Goal: Register for event/course

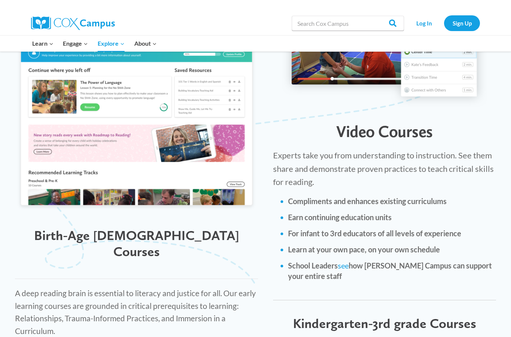
scroll to position [817, 0]
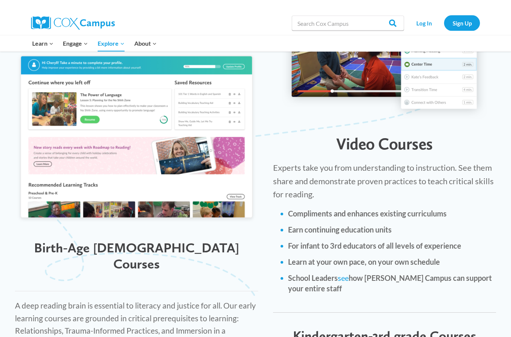
click at [372, 127] on div "Video Courses" at bounding box center [385, 140] width 238 height 27
click at [354, 84] on img at bounding box center [385, 57] width 206 height 126
click at [367, 138] on span "Video Courses" at bounding box center [385, 143] width 97 height 19
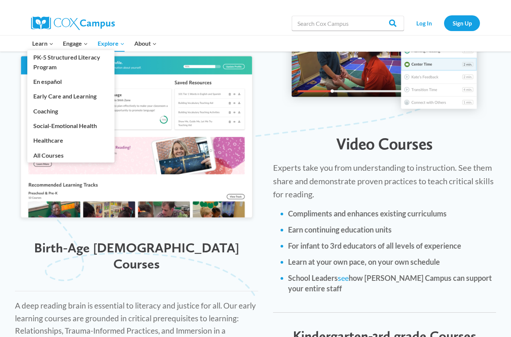
click at [46, 43] on button "Child menu of Learn" at bounding box center [42, 44] width 31 height 16
click at [48, 63] on link "PK-5 Structured Literacy Program" at bounding box center [70, 62] width 87 height 24
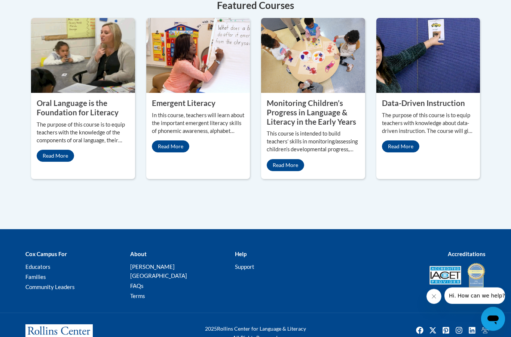
scroll to position [371, 0]
click at [291, 171] on link "Read More" at bounding box center [285, 165] width 37 height 12
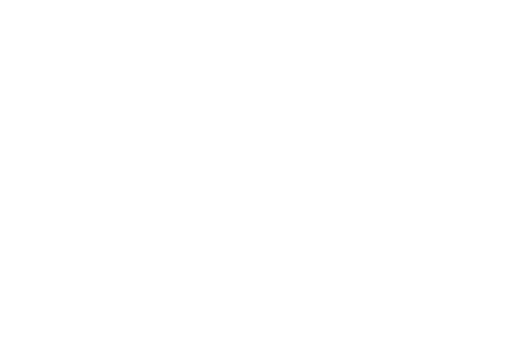
scroll to position [401, 0]
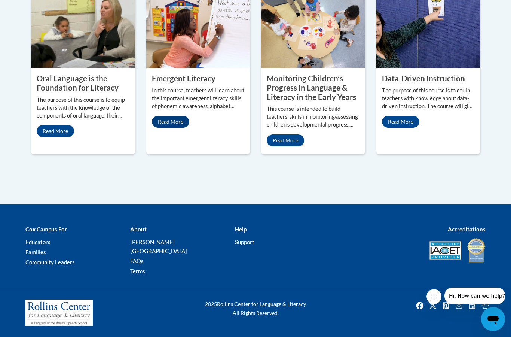
click at [173, 128] on link "Read More" at bounding box center [170, 122] width 37 height 12
click at [58, 137] on link "Read More" at bounding box center [55, 131] width 37 height 12
click at [411, 128] on link "Read More" at bounding box center [400, 122] width 37 height 12
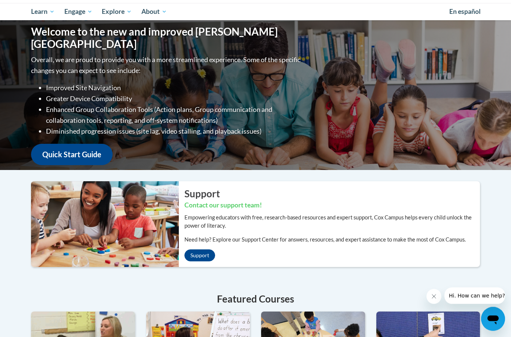
scroll to position [0, 0]
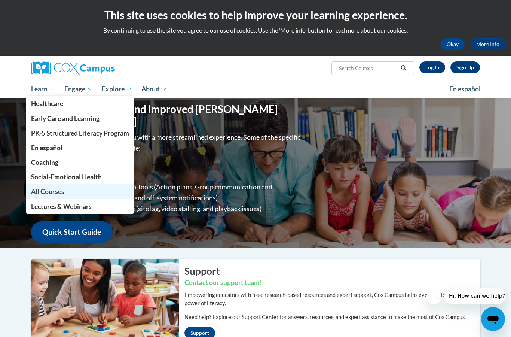
click at [48, 194] on span "All Courses" at bounding box center [47, 192] width 33 height 8
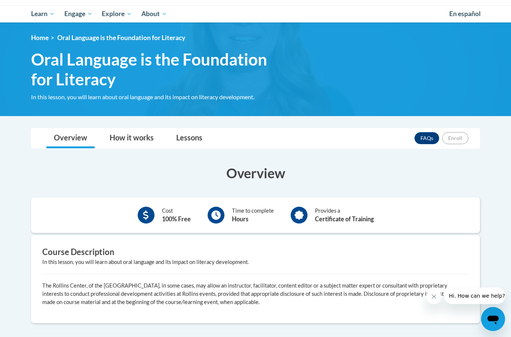
scroll to position [76, 0]
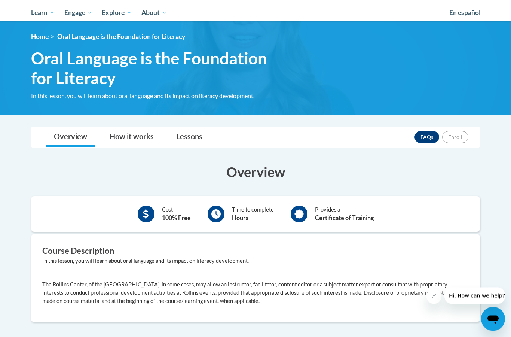
click at [231, 217] on div "Time to complete Hours" at bounding box center [241, 214] width 78 height 21
click at [236, 216] on b "Hours" at bounding box center [240, 218] width 16 height 7
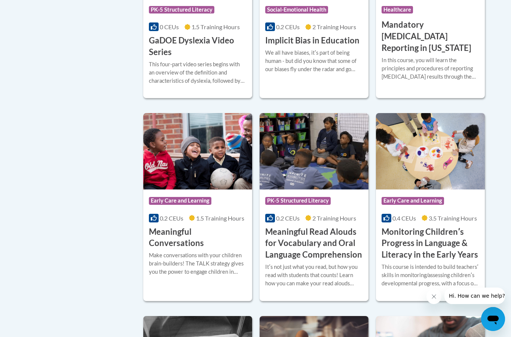
scroll to position [1073, 0]
click at [211, 237] on h3 "Meaningful Conversations" at bounding box center [198, 238] width 98 height 23
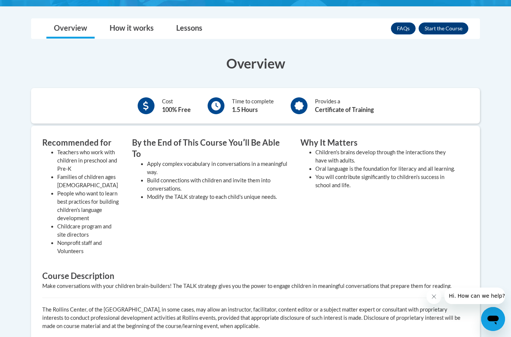
scroll to position [171, 0]
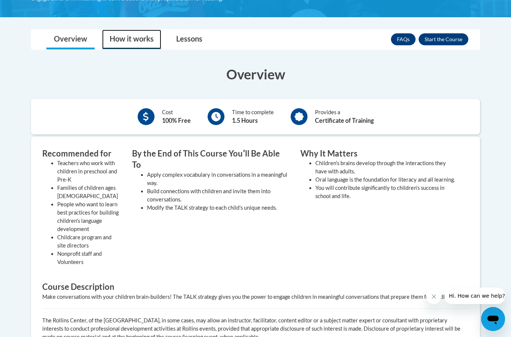
click at [120, 38] on link "How it works" at bounding box center [131, 40] width 59 height 20
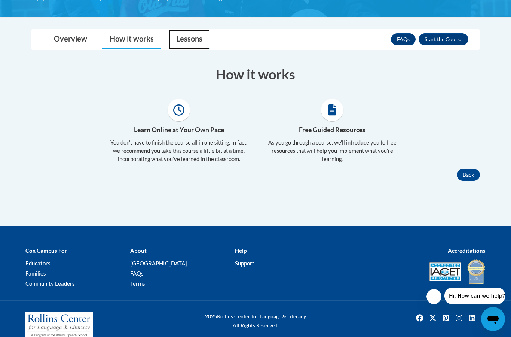
click at [176, 42] on link "Lessons" at bounding box center [189, 40] width 41 height 20
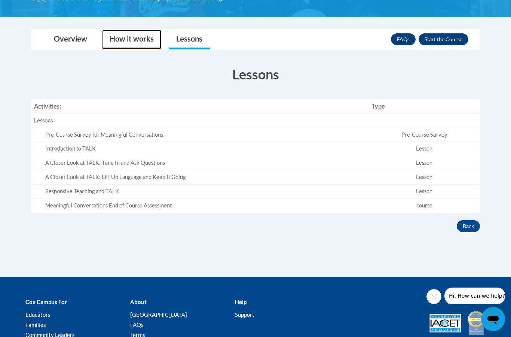
click at [137, 43] on link "How it works" at bounding box center [131, 40] width 59 height 20
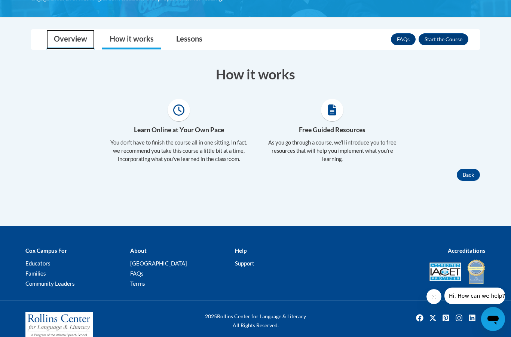
click at [86, 42] on link "Overview" at bounding box center [70, 40] width 48 height 20
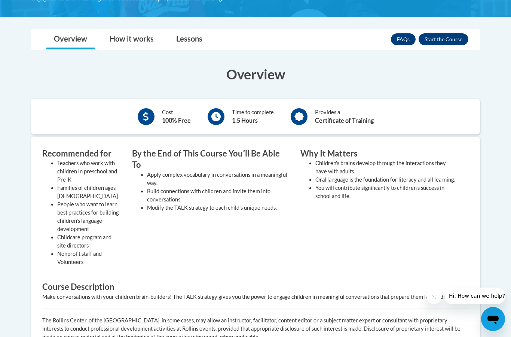
click at [432, 41] on button "Enroll" at bounding box center [444, 39] width 50 height 12
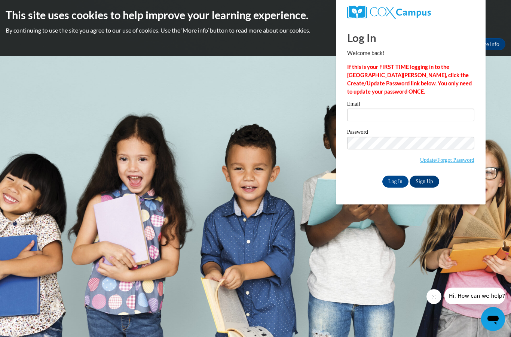
click at [427, 180] on link "Sign Up" at bounding box center [424, 182] width 29 height 12
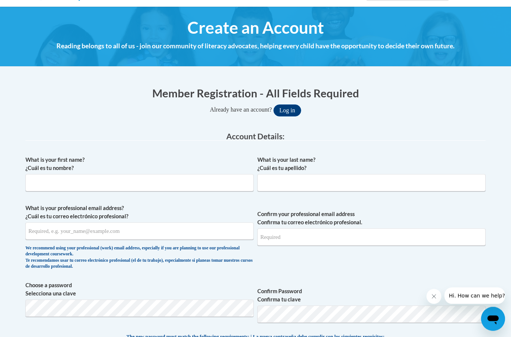
scroll to position [81, 0]
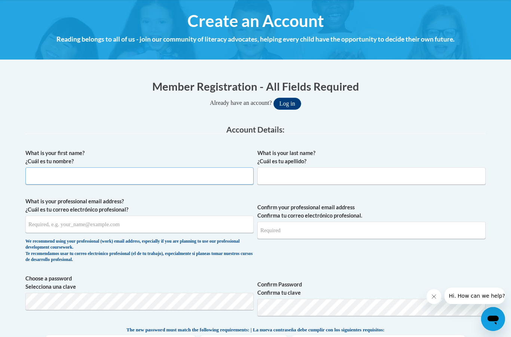
click at [208, 180] on input "What is your first name? ¿Cuál es tu nombre?" at bounding box center [139, 175] width 228 height 17
type input "Lillian"
click at [163, 233] on span "What is your professional email address? ¿Cuál es tu correo electrónico profesi…" at bounding box center [139, 231] width 228 height 69
click at [163, 236] on span "What is your professional email address? ¿Cuál es tu correo electrónico profesi…" at bounding box center [139, 231] width 228 height 69
click at [130, 229] on input "What is your professional email address? ¿Cuál es tu correo electrónico profesi…" at bounding box center [139, 224] width 228 height 17
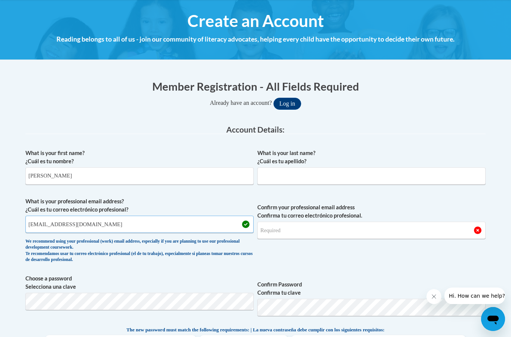
type input "leglegola@uncg.edu"
click at [320, 176] on input "What is your last name? ¿Cuál es tu apellido?" at bounding box center [372, 175] width 228 height 17
type input "Glegola"
click at [322, 237] on input "Confirm your professional email address Confirma tu correo electrónico profesio…" at bounding box center [372, 230] width 228 height 17
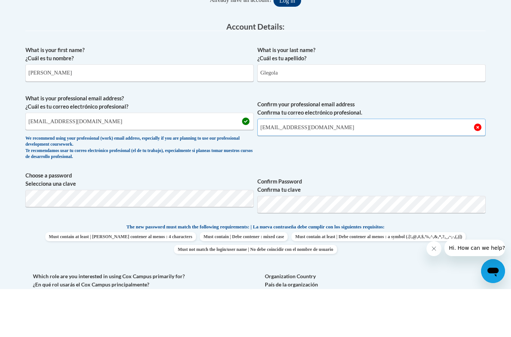
scroll to position [139, 0]
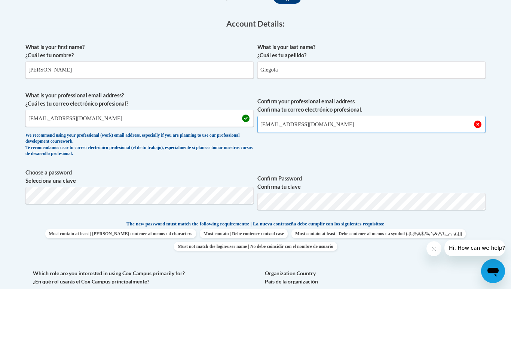
type input "leglegola@uncg.edu"
click at [426, 222] on label "Confirm Password Confirma tu clave" at bounding box center [372, 230] width 228 height 16
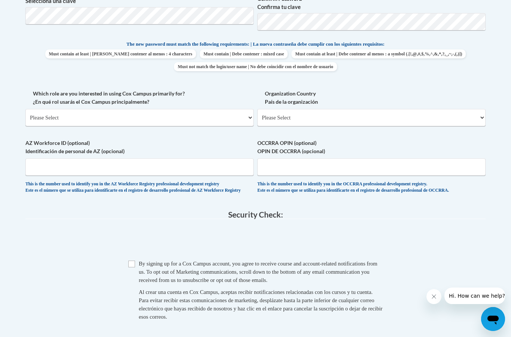
scroll to position [370, 0]
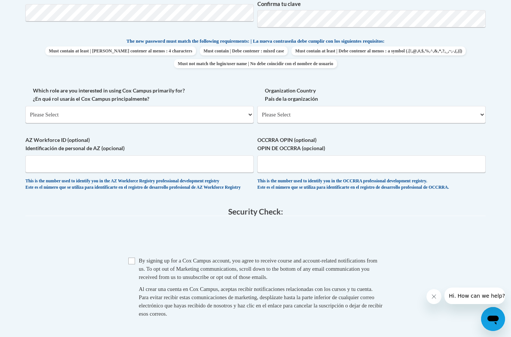
drag, startPoint x: 131, startPoint y: 255, endPoint x: 131, endPoint y: 261, distance: 6.4
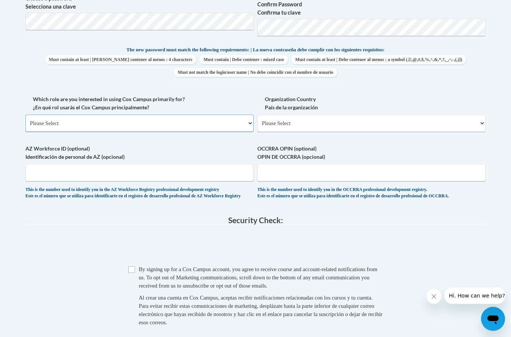
scroll to position [361, 0]
select select "5a18ea06-2b54-4451-96f2-d152daf9eac5"
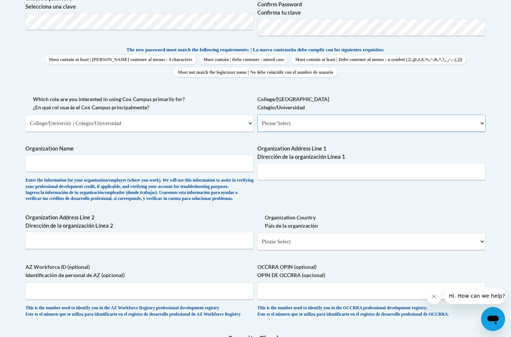
select select "99b32b07-cffc-426c-8bf6-0cd77760d84b"
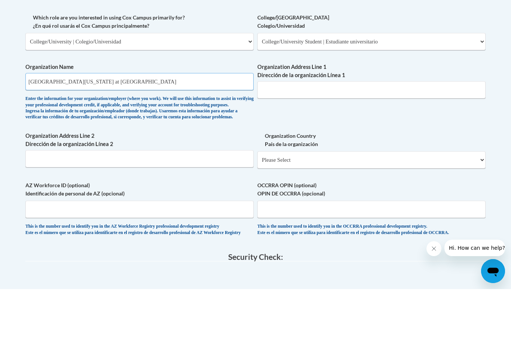
scroll to position [396, 0]
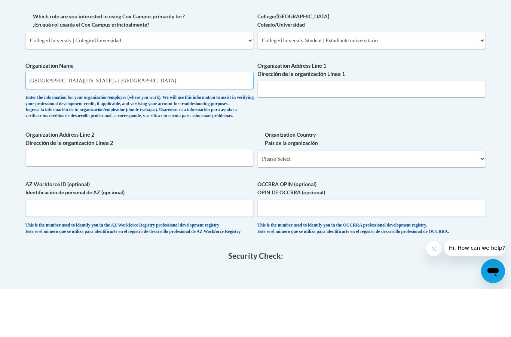
type input "University of North Carolina at Greensboro"
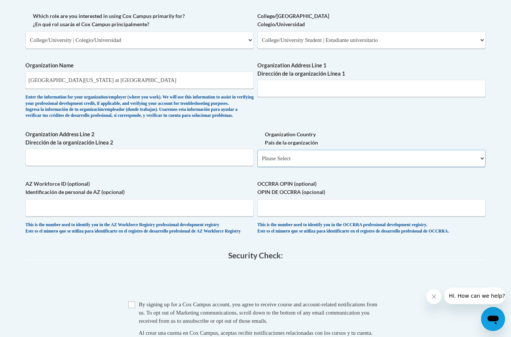
select select "ad49bcad-a171-4b2e-b99c-48b446064914"
select select
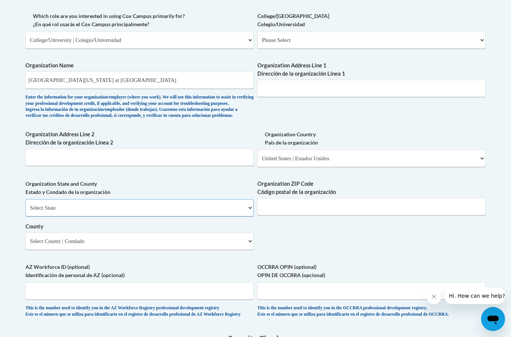
select select "North Carolina"
select select "Guilford"
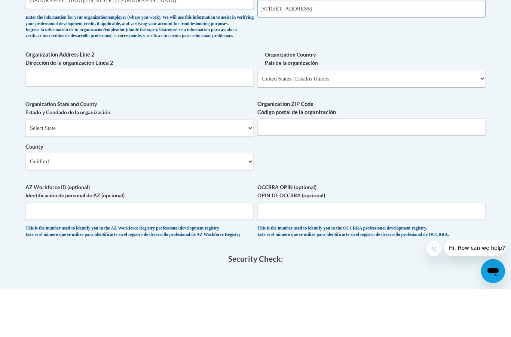
scroll to position [495, 0]
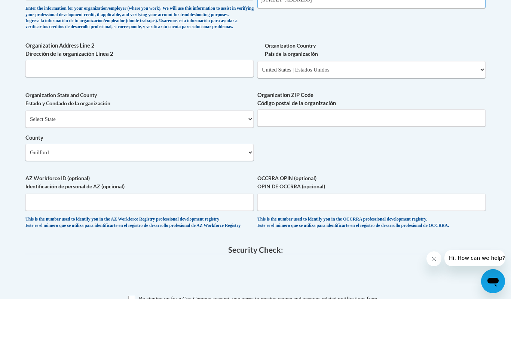
type input "1202 W Gate City blvd"
type input "27402"
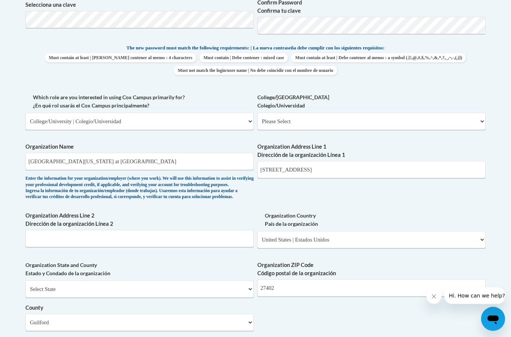
scroll to position [370, 0]
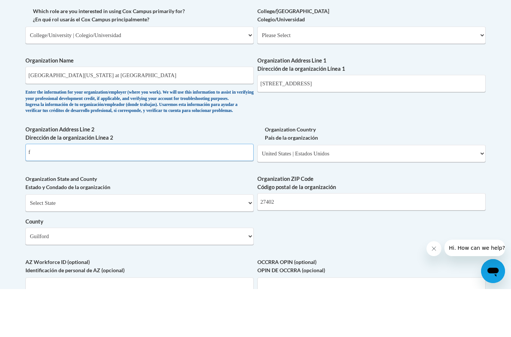
type input "f"
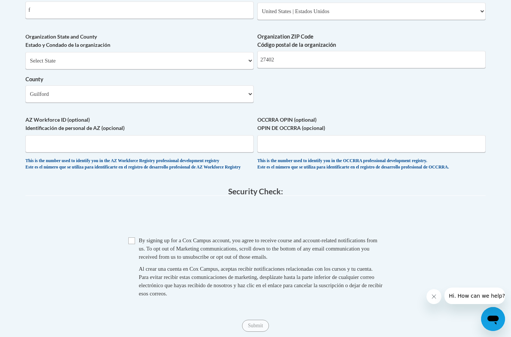
scroll to position [590, 0]
type input "1"
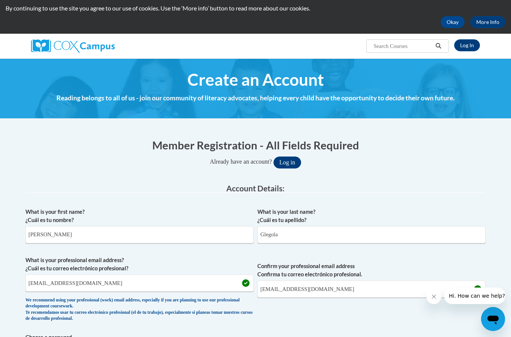
scroll to position [0, 0]
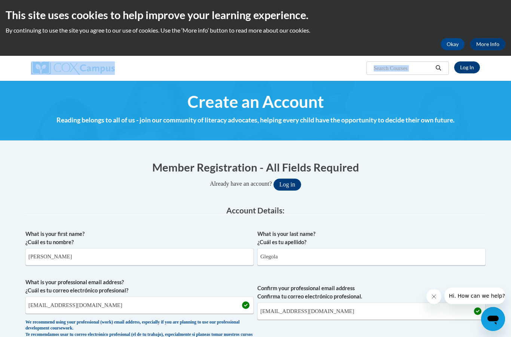
drag, startPoint x: 451, startPoint y: 46, endPoint x: 472, endPoint y: 96, distance: 53.9
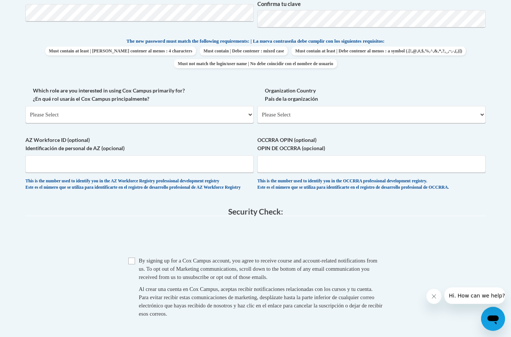
scroll to position [532, 0]
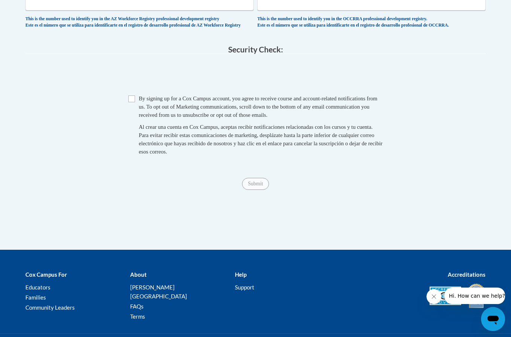
click at [132, 95] on input "Checkbox" at bounding box center [131, 98] width 7 height 7
checkbox input "true"
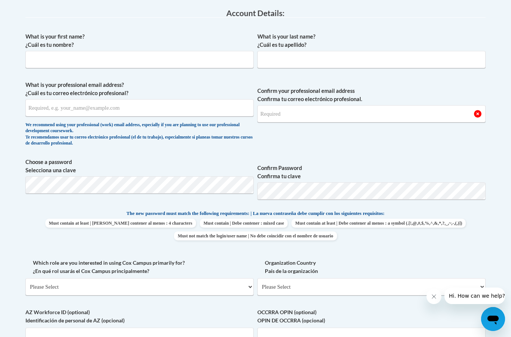
scroll to position [207, 0]
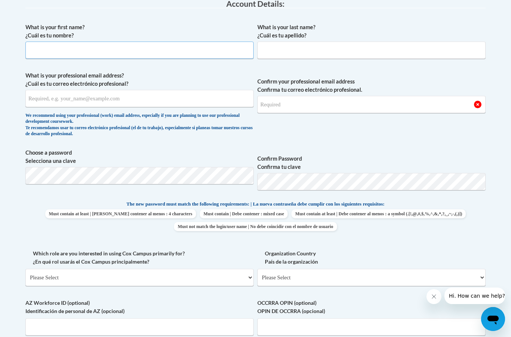
click at [165, 51] on input "What is your first name? ¿Cuál es tu nombre?" at bounding box center [139, 50] width 228 height 17
type input "[PERSON_NAME]"
click at [293, 46] on input "What is your last name? ¿Cuál es tu apellido?" at bounding box center [372, 50] width 228 height 17
type input "Glegola"
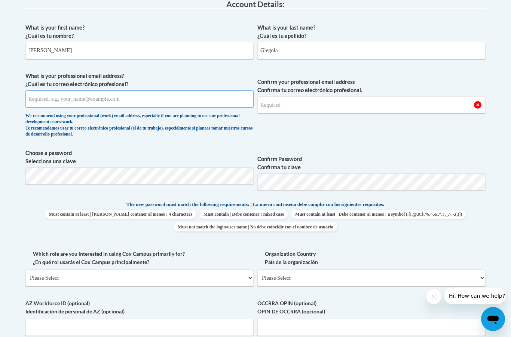
click at [205, 102] on input "What is your professional email address? ¿Cuál es tu correo electrónico profesi…" at bounding box center [139, 98] width 228 height 17
type input "[EMAIL_ADDRESS][DOMAIN_NAME]"
click at [292, 108] on input "Confirm your professional email address Confirma tu correo electrónico profesio…" at bounding box center [372, 104] width 228 height 17
type input "[EMAIL_ADDRESS][DOMAIN_NAME]"
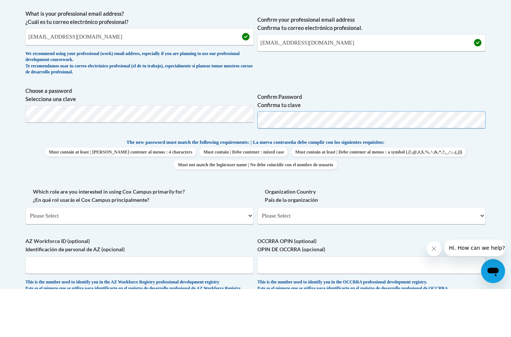
scroll to position [249, 0]
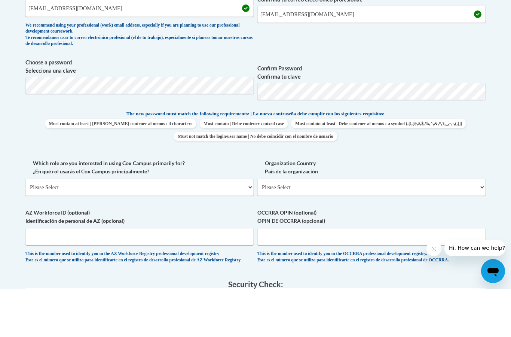
click at [226, 227] on select "Please Select College/University | Colegio/Universidad Community/Nonprofit Part…" at bounding box center [139, 235] width 228 height 17
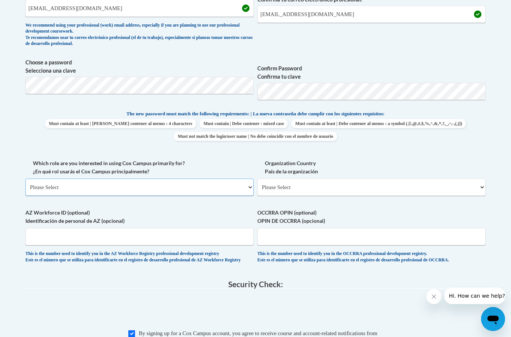
select select "5a18ea06-2b54-4451-96f2-d152daf9eac5"
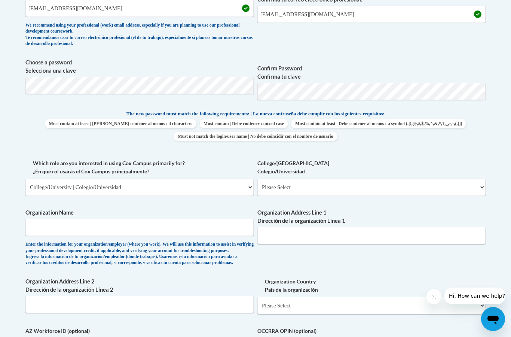
click at [302, 183] on select "Please Select College/University Staff | Empleado universitario College/Univers…" at bounding box center [372, 187] width 228 height 17
select select "99b32b07-cffc-426c-8bf6-0cd77760d84b"
click at [218, 229] on input "Organization Name" at bounding box center [139, 227] width 228 height 17
click at [107, 223] on input "University of North Carolina GReensboro" at bounding box center [139, 227] width 228 height 17
type input "University of North Carolina Greensboro"
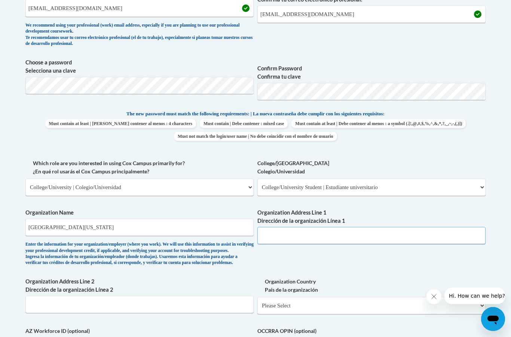
click at [292, 229] on input "Organization Address Line 1 Dirección de la organización Línea 1" at bounding box center [372, 235] width 228 height 17
click at [403, 238] on input "1202 w gate city" at bounding box center [372, 235] width 228 height 17
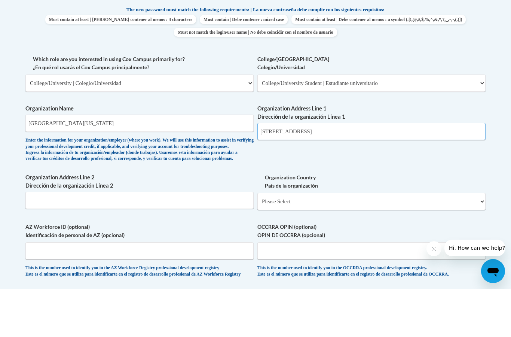
scroll to position [359, 0]
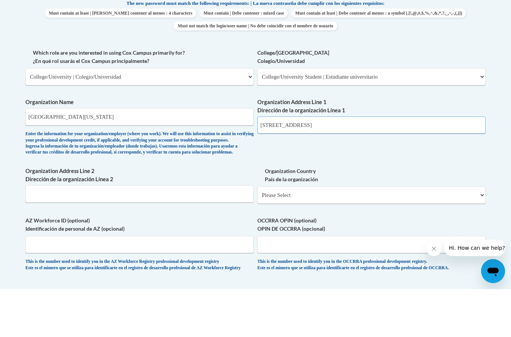
type input "1202 w gate city blvd"
click at [213, 233] on input "Organization Address Line 2 Dirección de la organización Línea 2" at bounding box center [139, 241] width 228 height 17
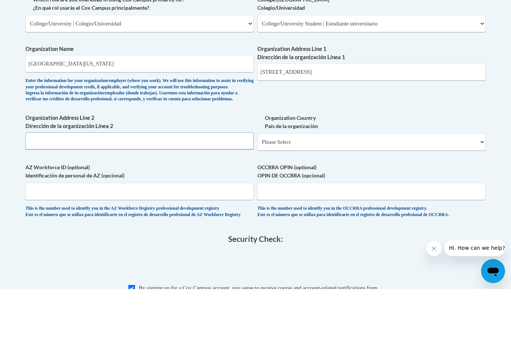
scroll to position [417, 0]
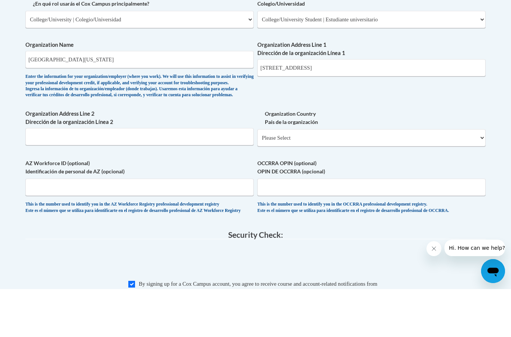
click at [329, 177] on select "Please Select United States | Estados Unidos Outside of the United States | Fue…" at bounding box center [372, 185] width 228 height 17
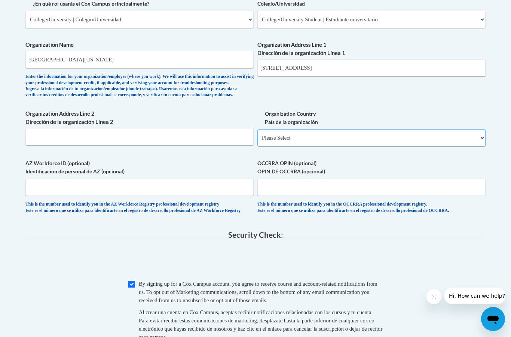
select select "ad49bcad-a171-4b2e-b99c-48b446064914"
select select
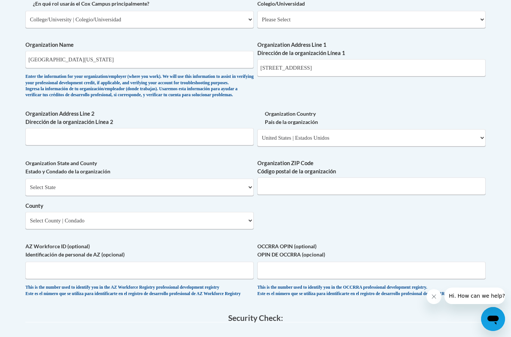
click at [219, 179] on select "Select State Alabama Alaska Arizona Arkansas California Colorado Connecticut De…" at bounding box center [139, 187] width 228 height 17
select select "North Carolina"
click at [301, 182] on input "Organization ZIP Code Código postal de la organización" at bounding box center [372, 185] width 228 height 17
type input "27402"
click at [199, 212] on select "Select County Alamance Alexander Alleghany Anson Ashe Avery Beaufort Bertie Bla…" at bounding box center [139, 220] width 228 height 17
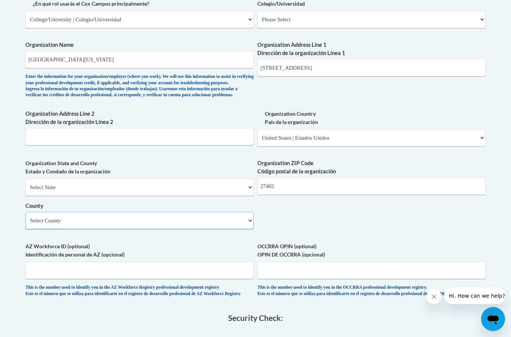
select select "Guilford"
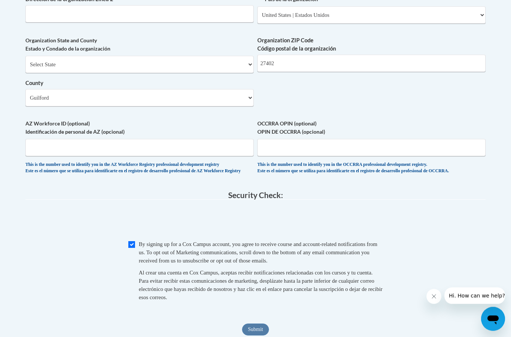
scroll to position [587, 0]
click at [256, 323] on input "Submit" at bounding box center [255, 329] width 27 height 12
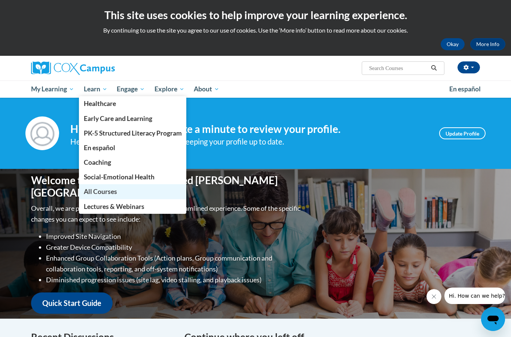
click at [110, 189] on span "All Courses" at bounding box center [100, 192] width 33 height 8
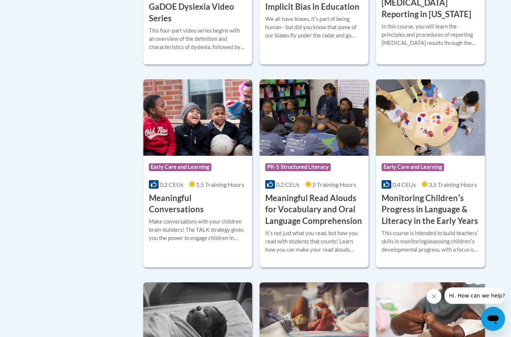
scroll to position [1101, 0]
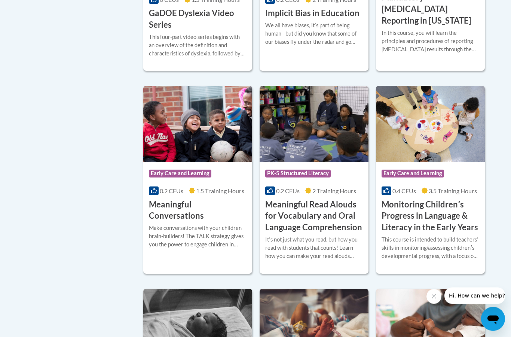
click at [196, 158] on img at bounding box center [197, 124] width 109 height 76
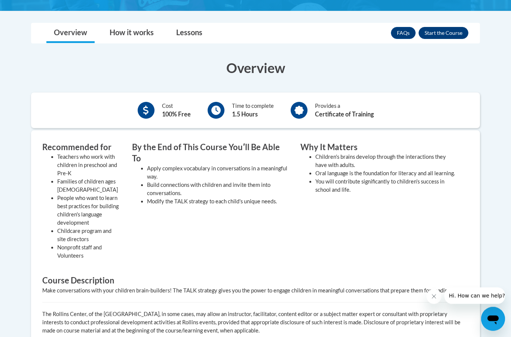
scroll to position [177, 0]
click at [439, 35] on button "Enroll" at bounding box center [444, 33] width 50 height 12
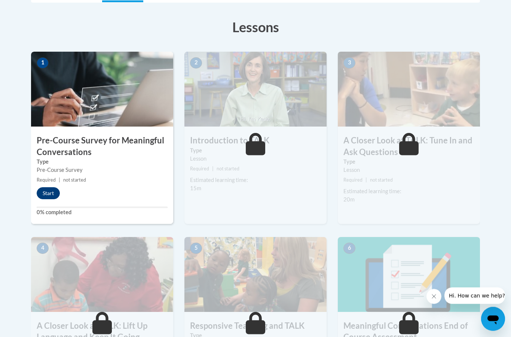
scroll to position [200, 0]
click at [51, 192] on button "Start" at bounding box center [48, 193] width 23 height 12
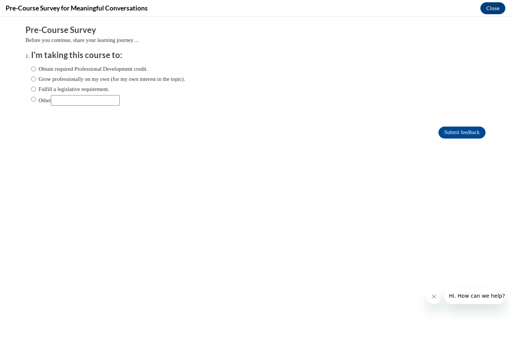
scroll to position [0, 0]
click at [30, 101] on ol "I'm taking this course to: Obtain required Professional Development credit. Gro…" at bounding box center [255, 83] width 461 height 68
click at [36, 97] on input "Other" at bounding box center [33, 99] width 5 height 8
radio input "true"
click at [69, 100] on input "Other" at bounding box center [85, 100] width 69 height 10
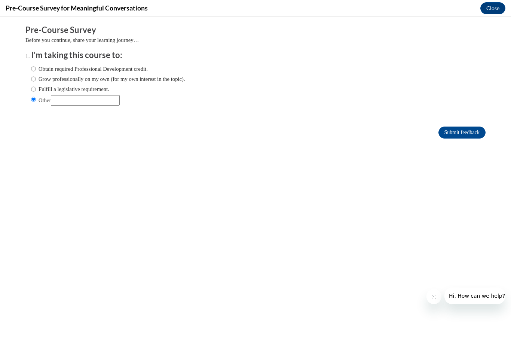
scroll to position [200, 0]
type input "Complete a university assignment"
click at [470, 138] on input "Submit feedback" at bounding box center [462, 133] width 47 height 12
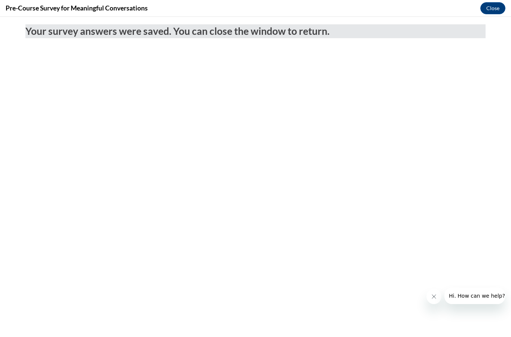
scroll to position [0, 0]
click at [492, 8] on button "Close" at bounding box center [493, 8] width 25 height 12
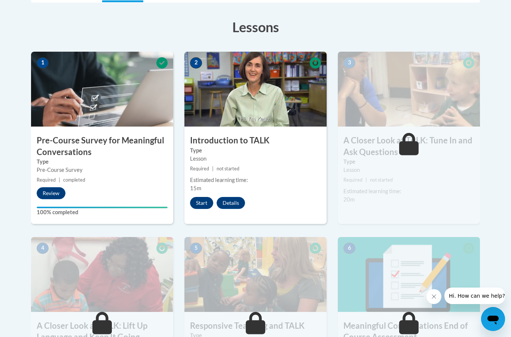
click at [199, 205] on button "Start" at bounding box center [201, 203] width 23 height 12
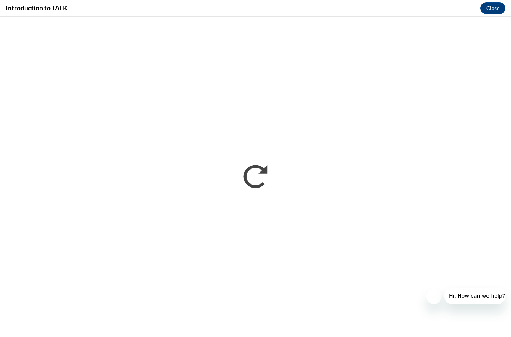
click at [432, 295] on icon "Close message from company" at bounding box center [434, 297] width 6 height 6
click at [494, 7] on button "Close" at bounding box center [493, 8] width 25 height 12
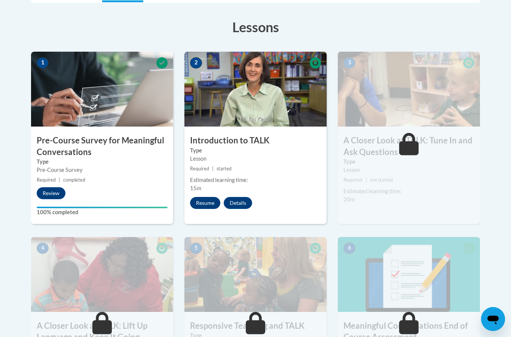
click at [204, 198] on button "Resume" at bounding box center [205, 203] width 30 height 12
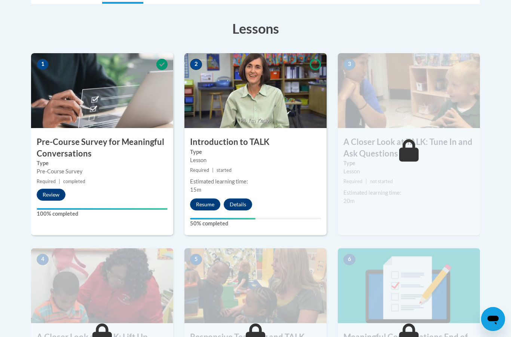
scroll to position [200, 0]
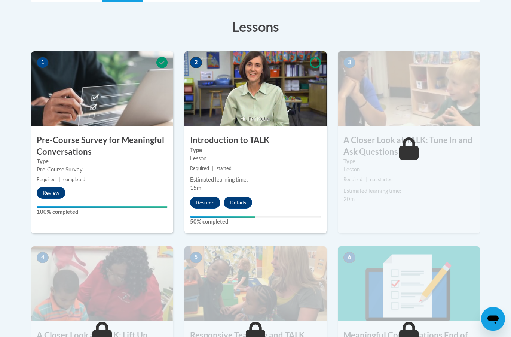
click at [282, 212] on div "2 Introduction to TALK Type Lesson Required | started Estimated learning time: …" at bounding box center [256, 143] width 142 height 182
click at [207, 200] on button "Resume" at bounding box center [205, 203] width 30 height 12
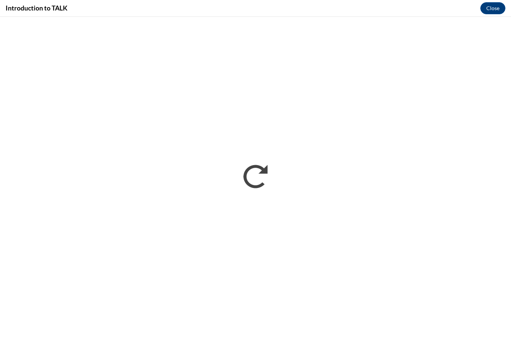
scroll to position [0, 0]
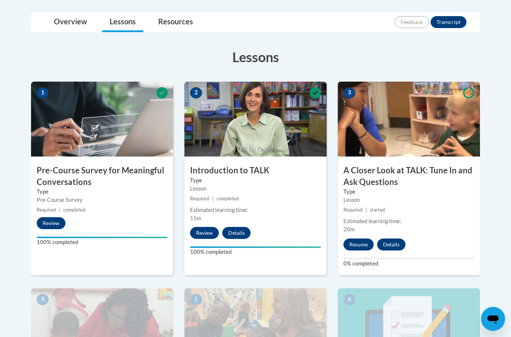
scroll to position [170, 0]
click at [363, 246] on button "Resume" at bounding box center [359, 244] width 30 height 12
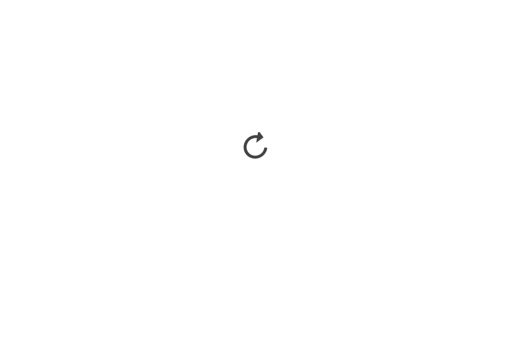
scroll to position [200, 0]
